Goal: Information Seeking & Learning: Learn about a topic

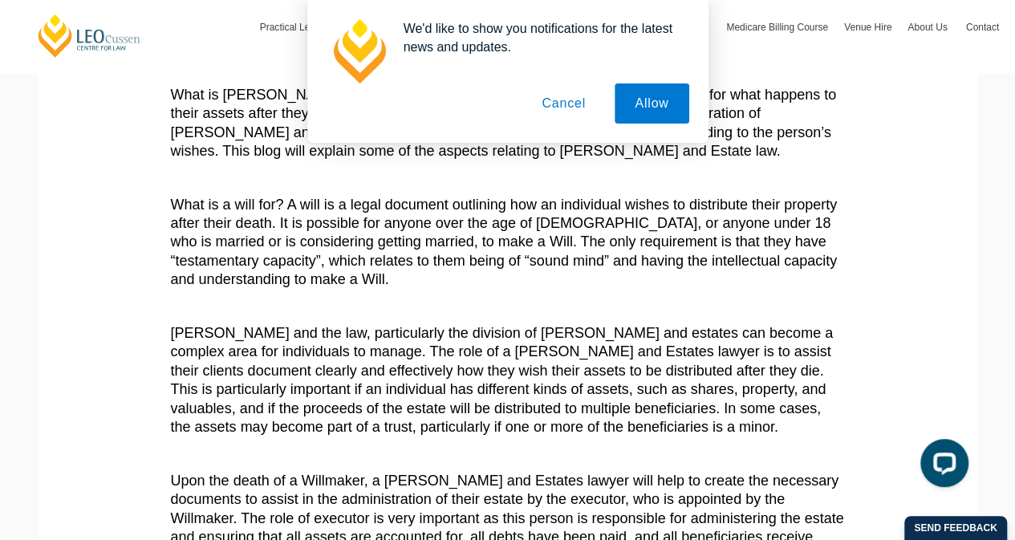
click at [571, 107] on button "Cancel" at bounding box center [563, 103] width 84 height 40
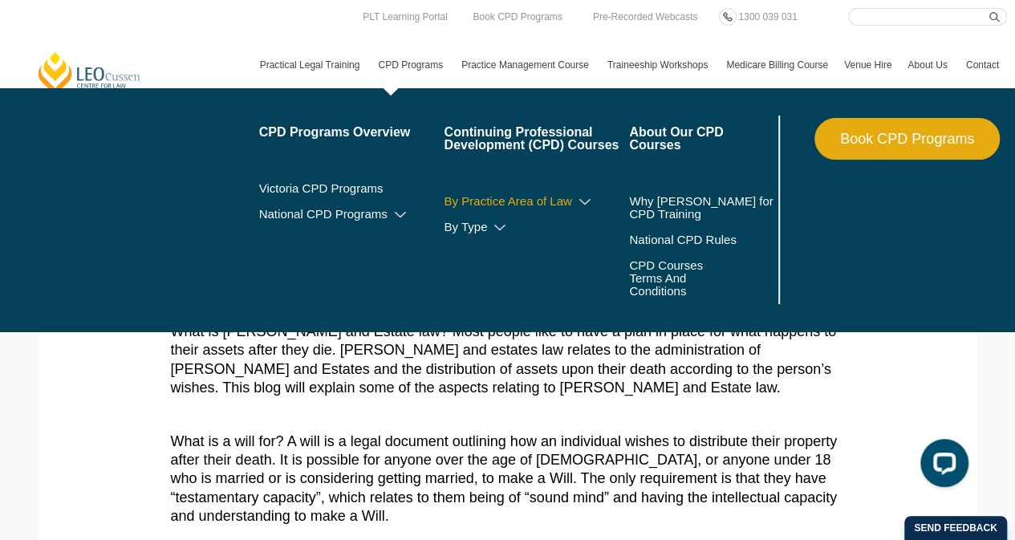
click at [590, 201] on icon at bounding box center [585, 202] width 16 height 11
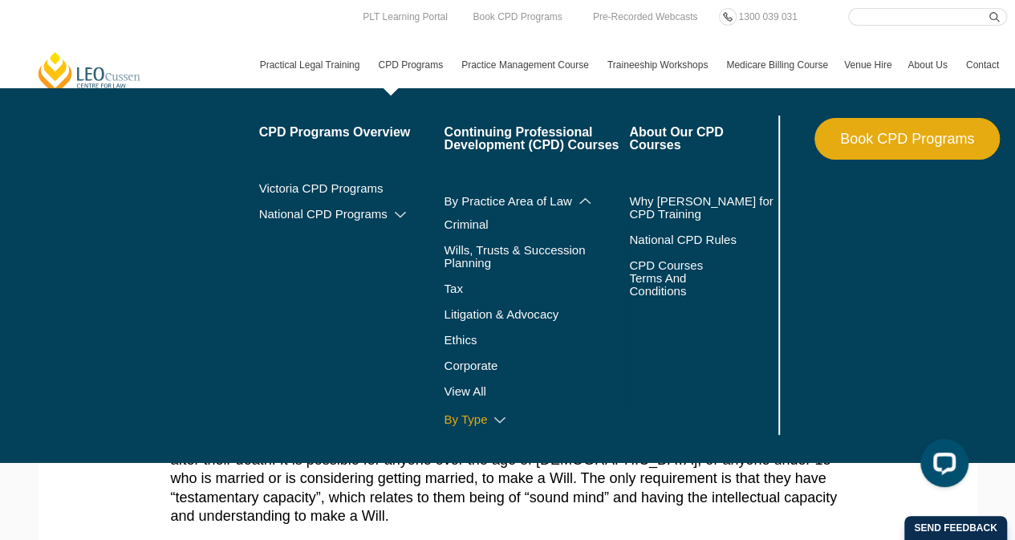
click at [496, 419] on icon at bounding box center [500, 420] width 16 height 11
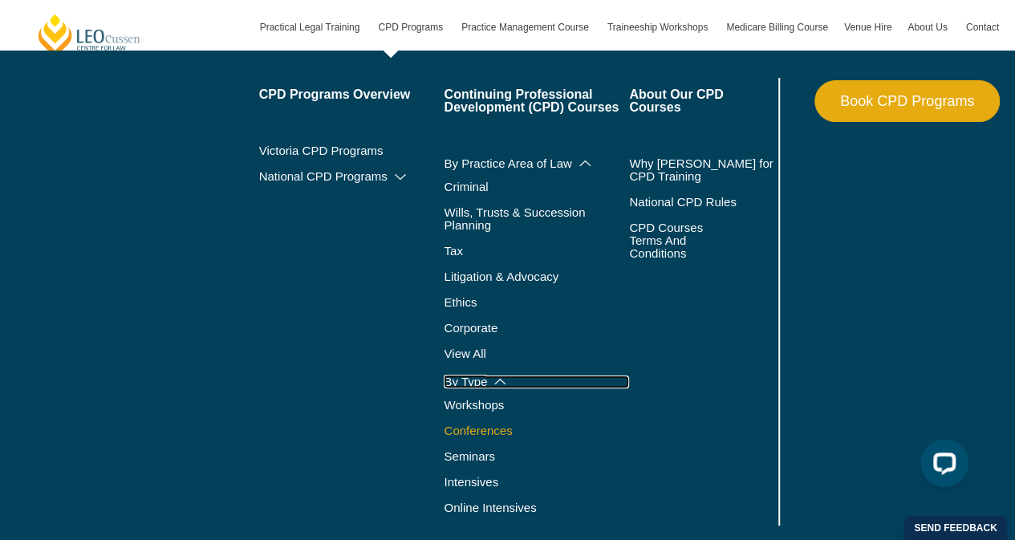
scroll to position [238, 0]
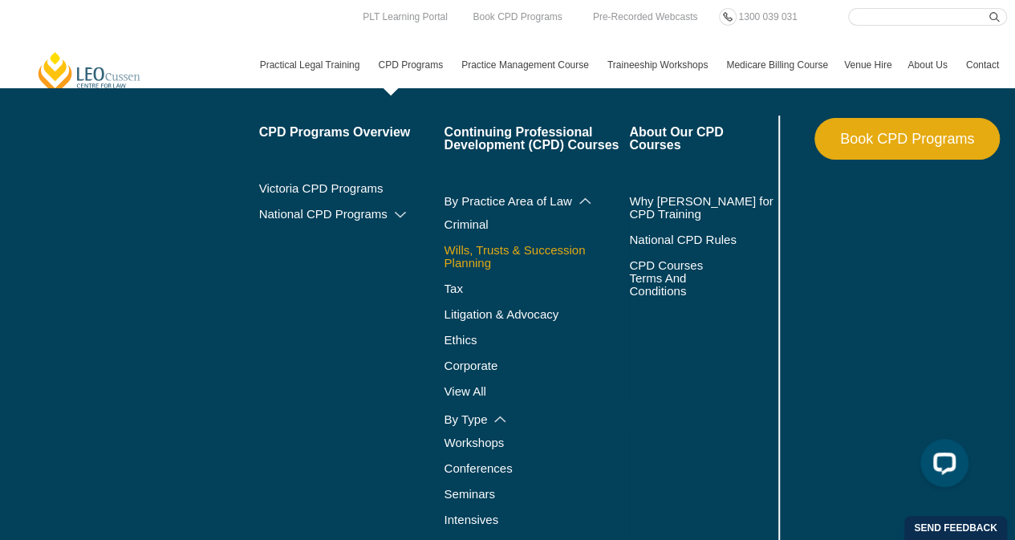
click at [482, 254] on link "Wills, Trusts & Succession Planning" at bounding box center [536, 257] width 185 height 26
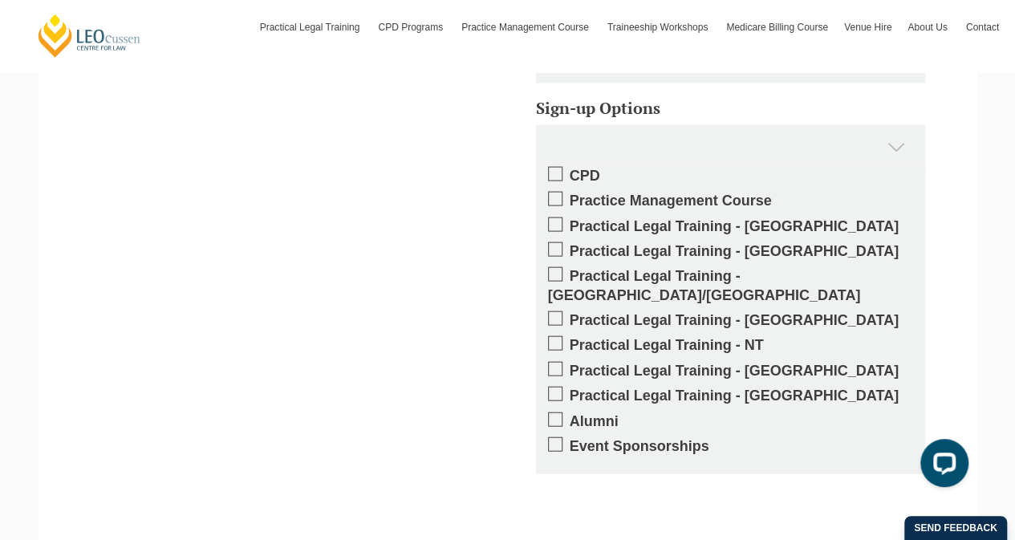
scroll to position [1632, 0]
click at [553, 361] on span at bounding box center [555, 368] width 14 height 14
click at [570, 364] on input "Practical Legal Training - [GEOGRAPHIC_DATA]" at bounding box center [570, 364] width 0 height 0
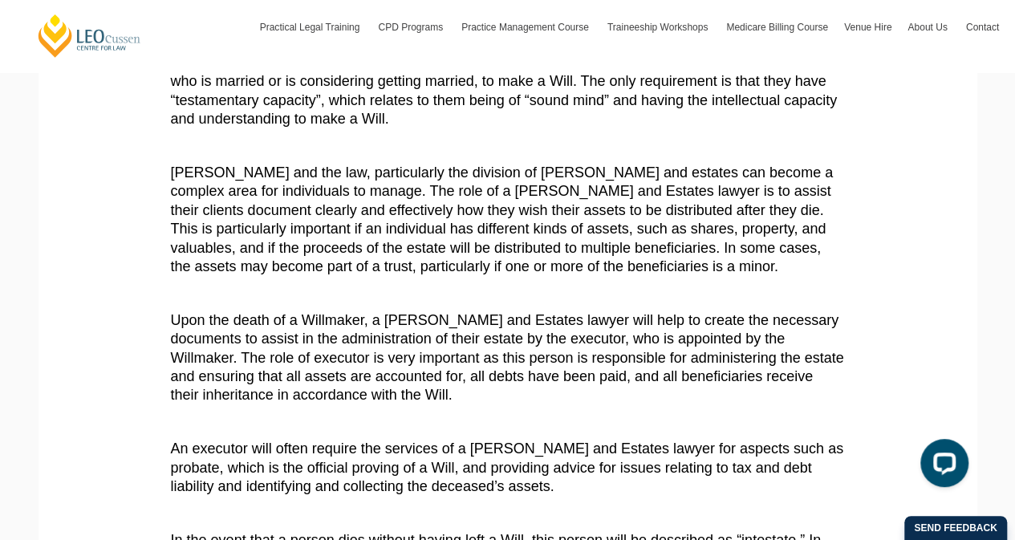
scroll to position [0, 0]
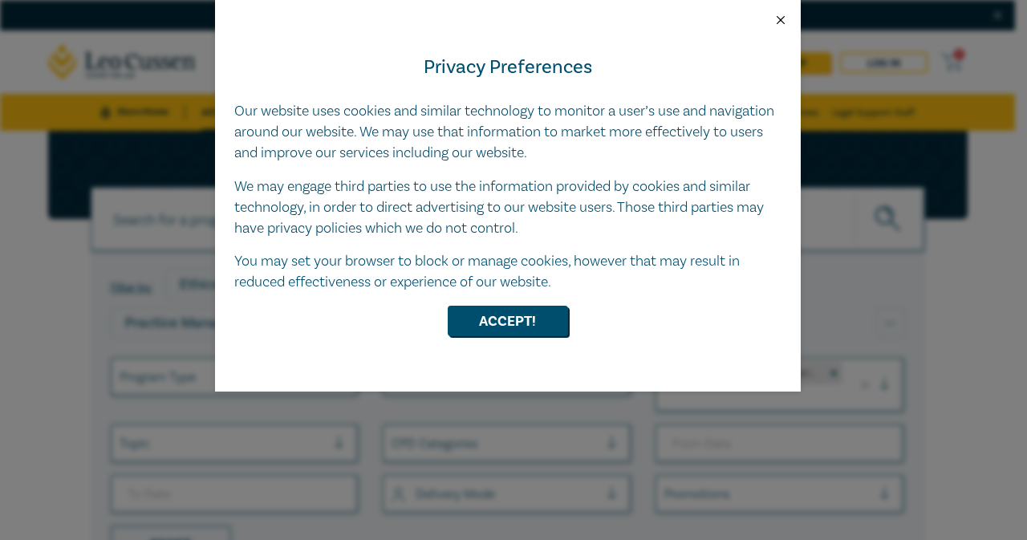
click at [778, 18] on button "Close" at bounding box center [780, 20] width 14 height 14
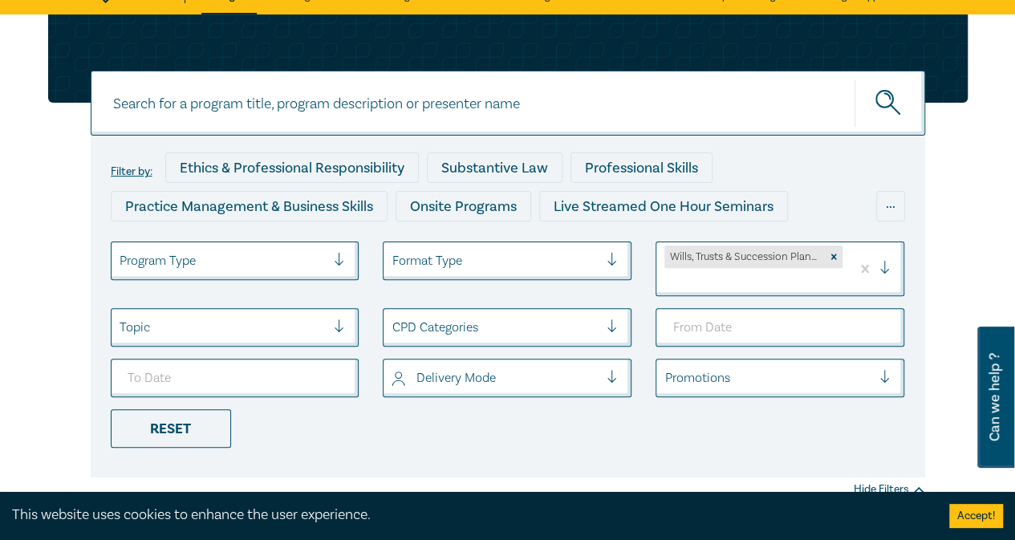
scroll to position [117, 0]
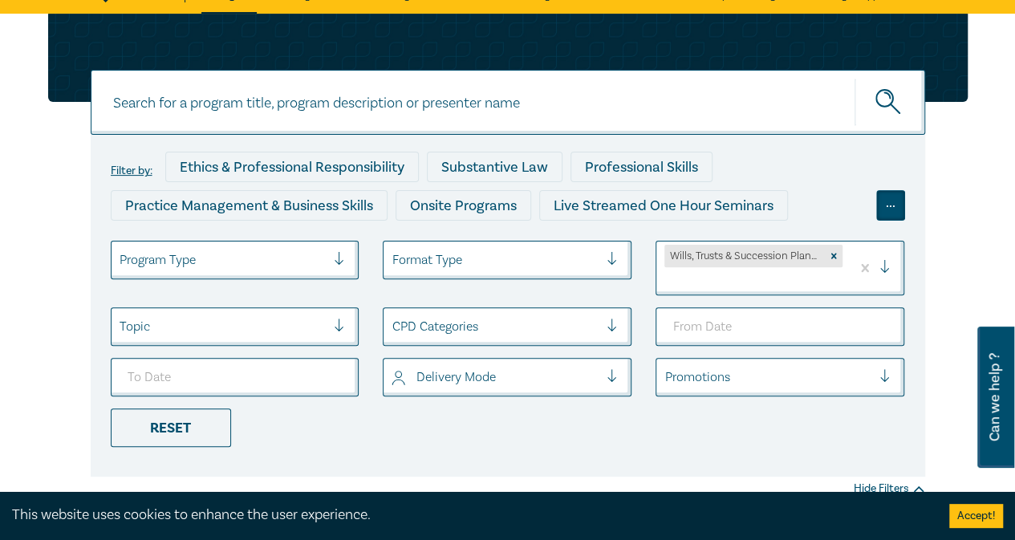
click at [897, 207] on div "..." at bounding box center [890, 205] width 29 height 30
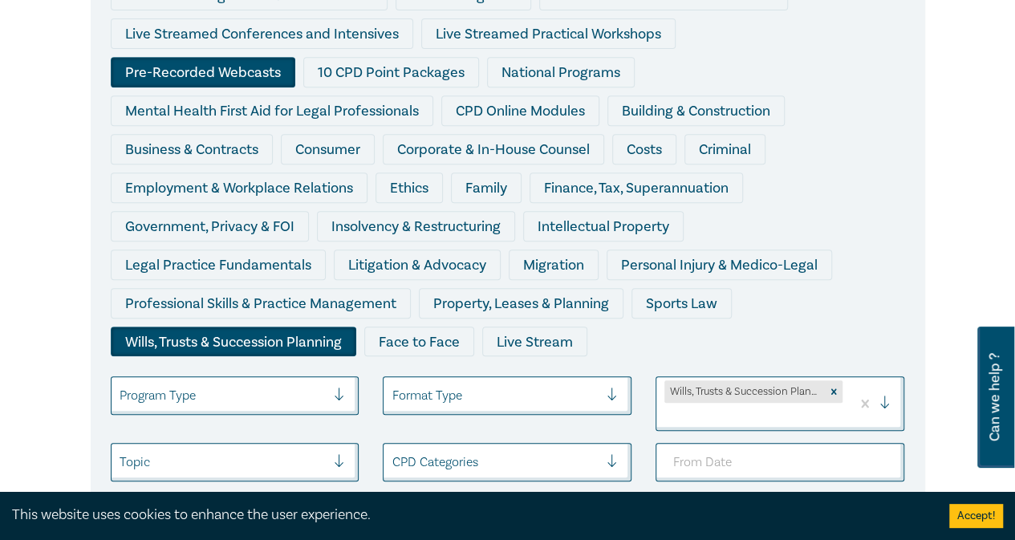
scroll to position [329, 0]
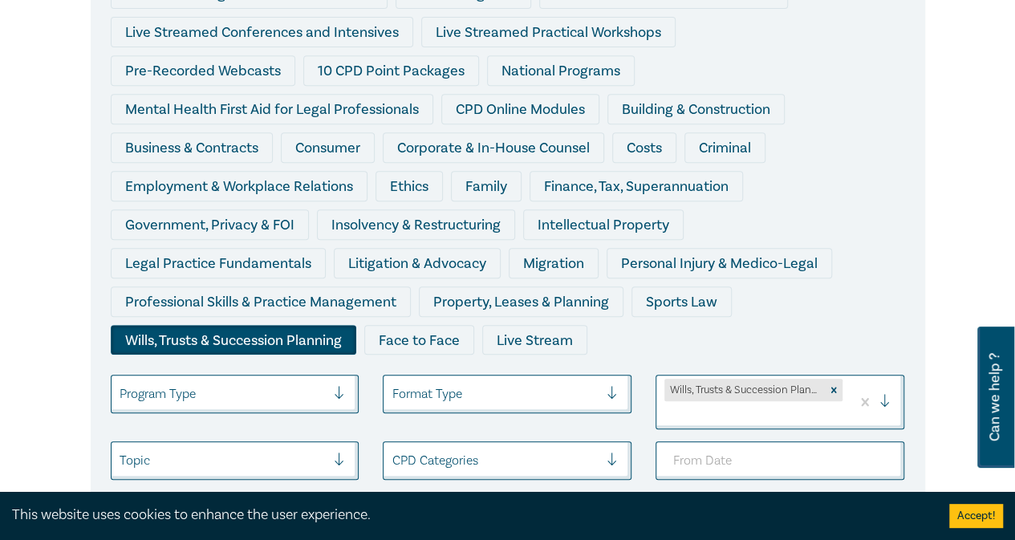
click at [356, 325] on div "Wills, Trusts & Succession Planning" at bounding box center [233, 340] width 245 height 30
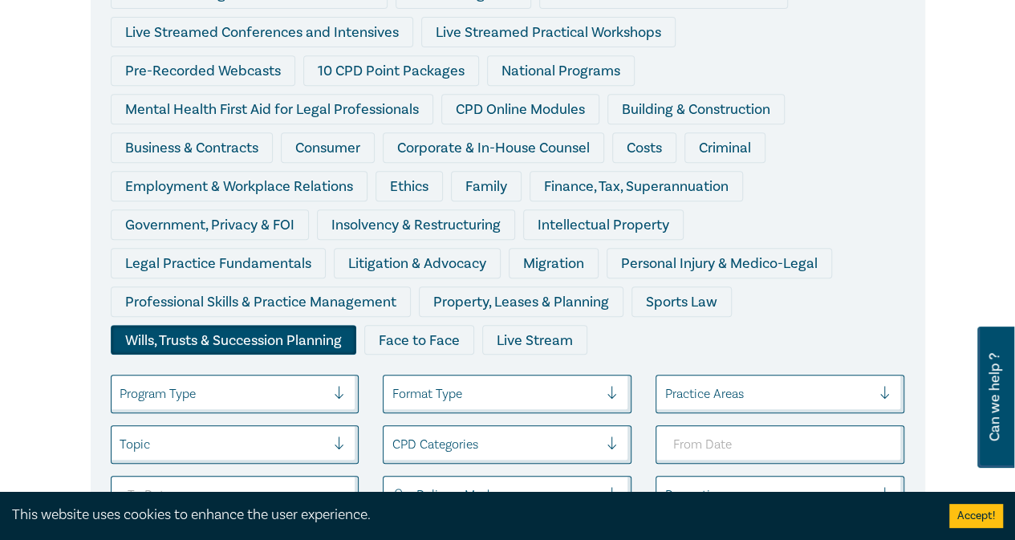
click at [356, 325] on div "Wills, Trusts & Succession Planning" at bounding box center [233, 340] width 245 height 30
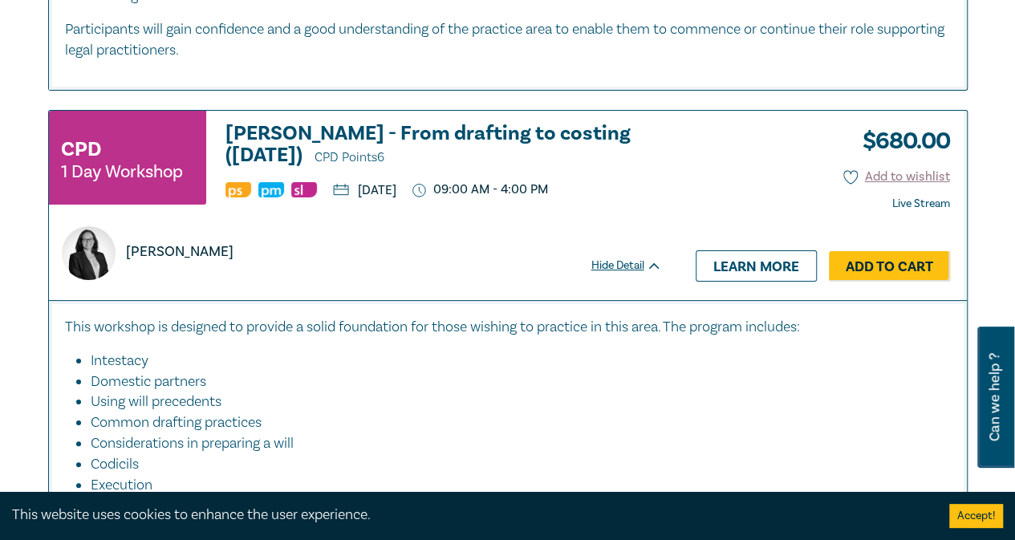
scroll to position [2985, 0]
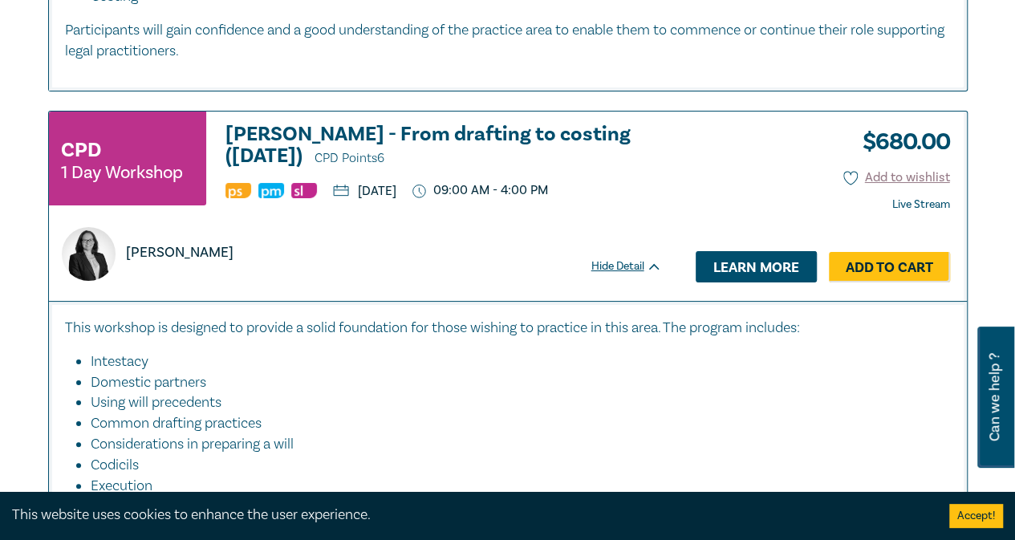
click at [736, 251] on link "Learn more" at bounding box center [755, 266] width 121 height 30
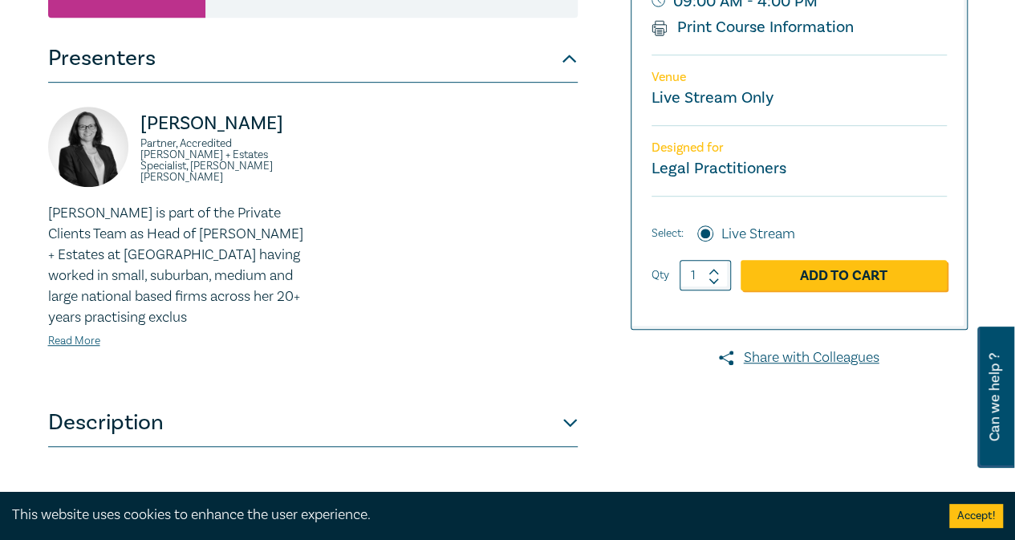
scroll to position [535, 0]
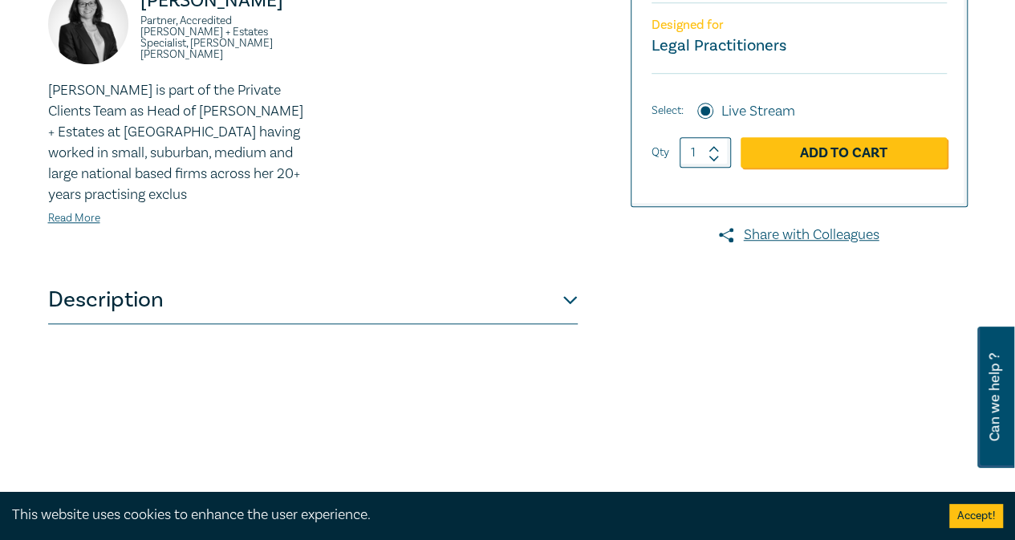
click at [560, 302] on button "Description" at bounding box center [312, 300] width 529 height 48
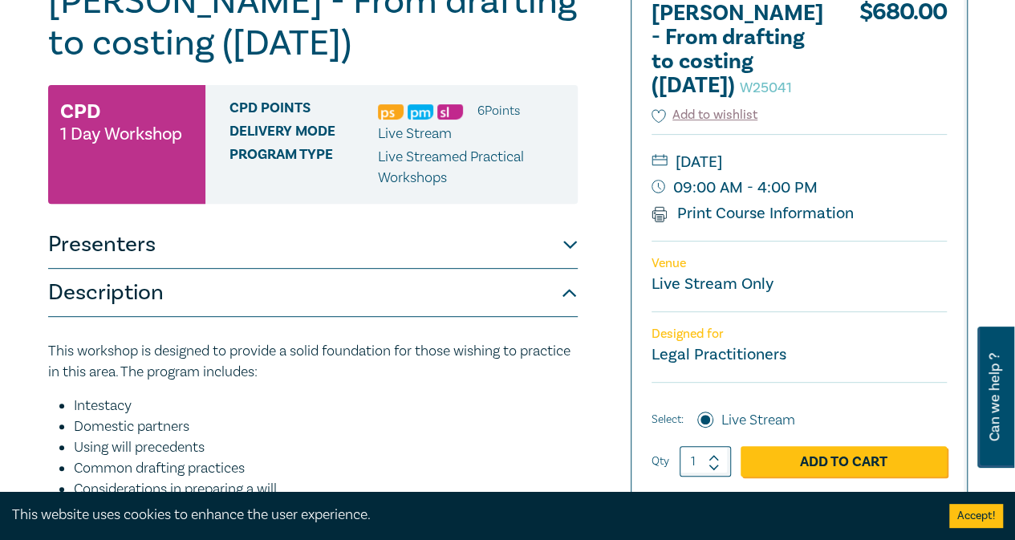
scroll to position [198, 0]
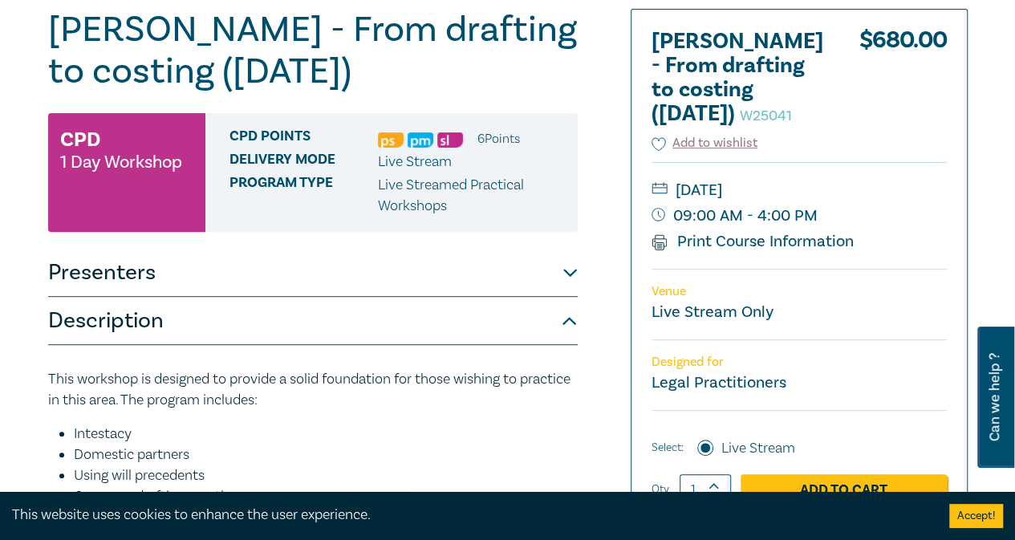
click at [571, 273] on button "Presenters" at bounding box center [312, 273] width 529 height 48
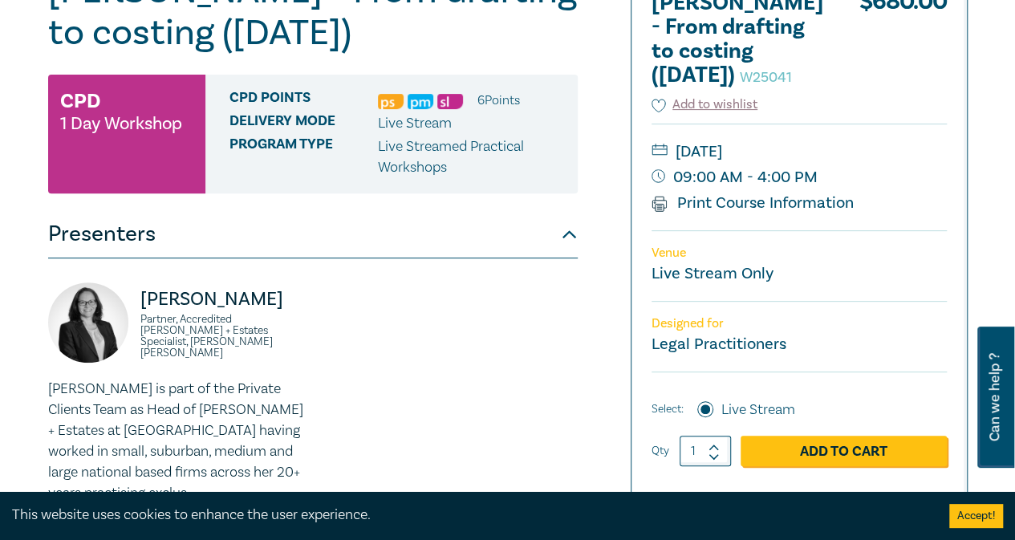
scroll to position [237, 0]
